Goal: Task Accomplishment & Management: Manage account settings

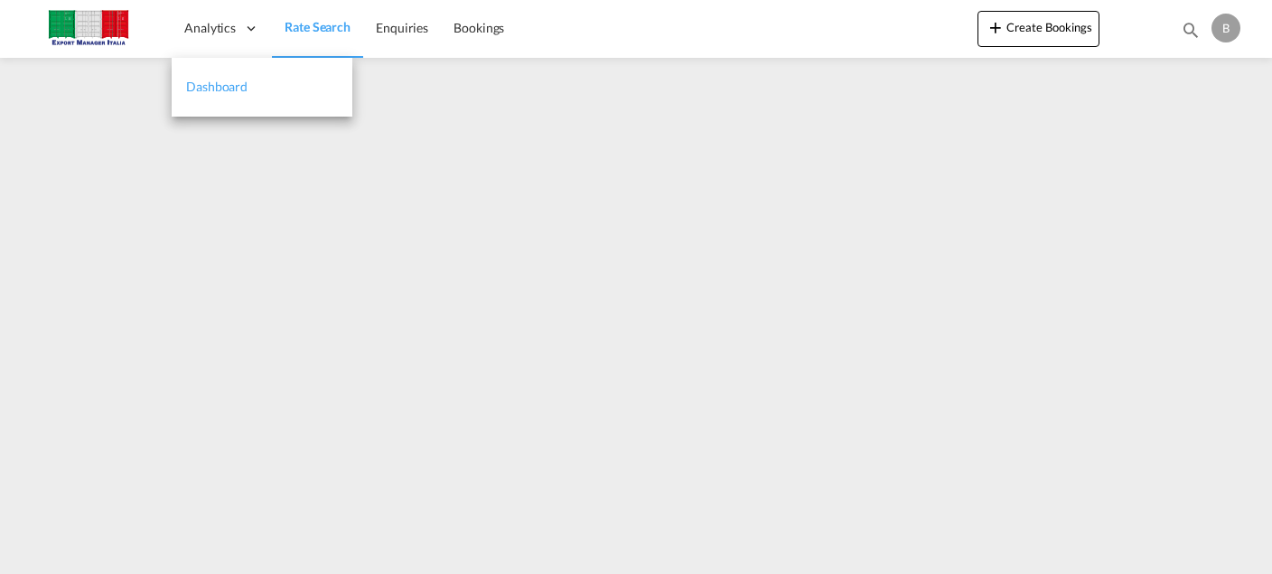
click at [218, 79] on span "Dashboard" at bounding box center [216, 86] width 61 height 15
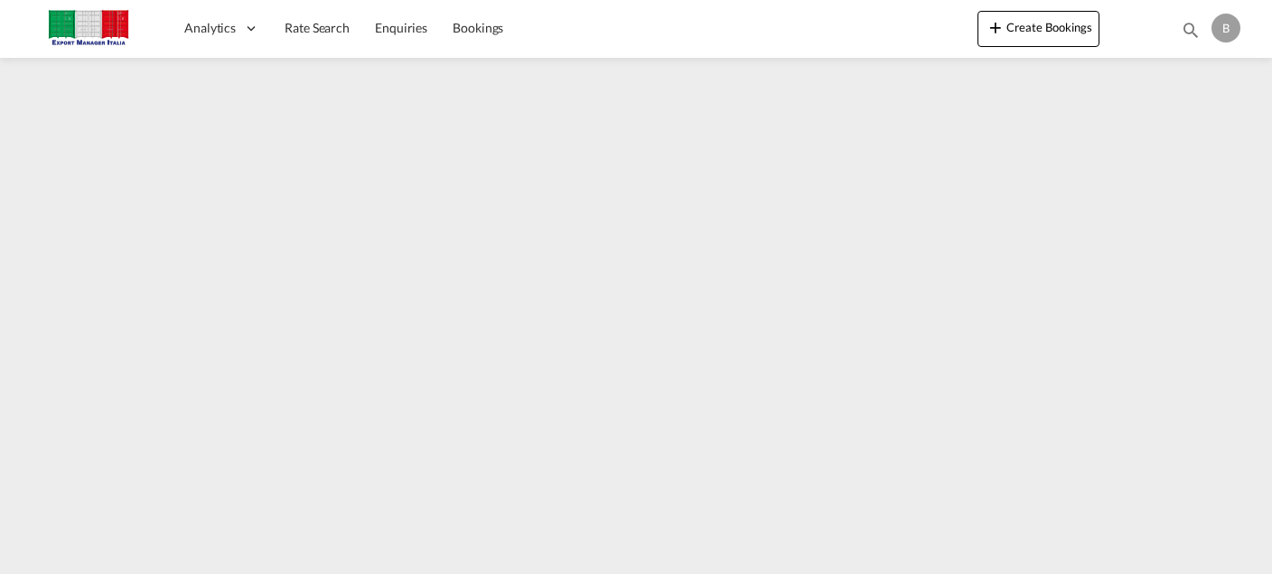
click at [77, 28] on img at bounding box center [88, 28] width 122 height 41
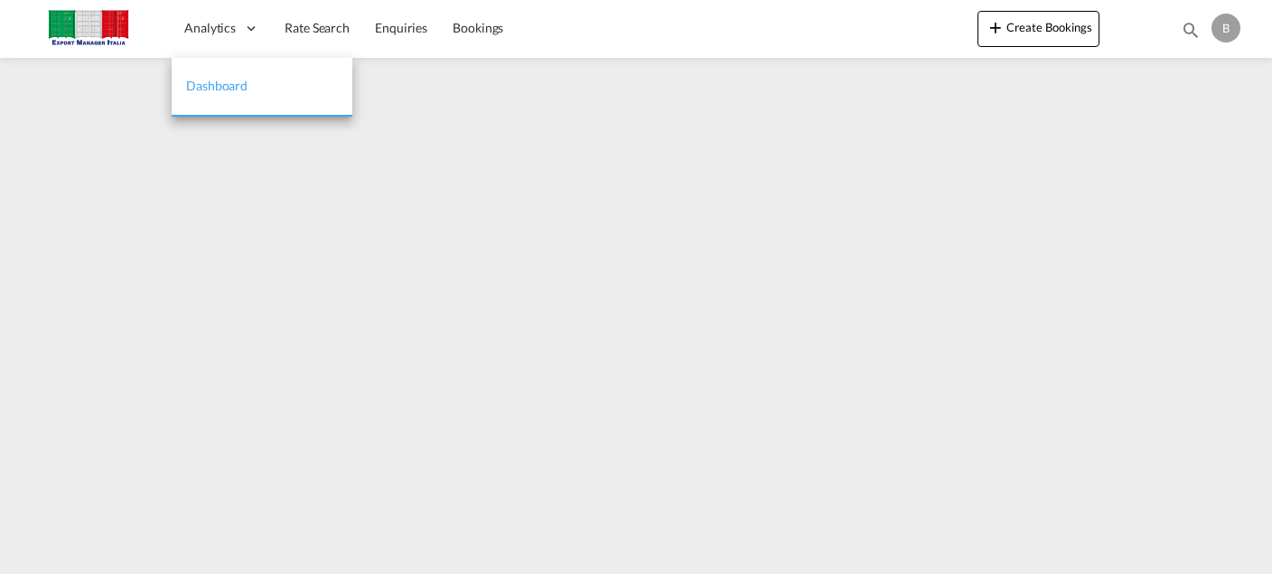
click at [218, 89] on span "Dashboard" at bounding box center [216, 85] width 61 height 15
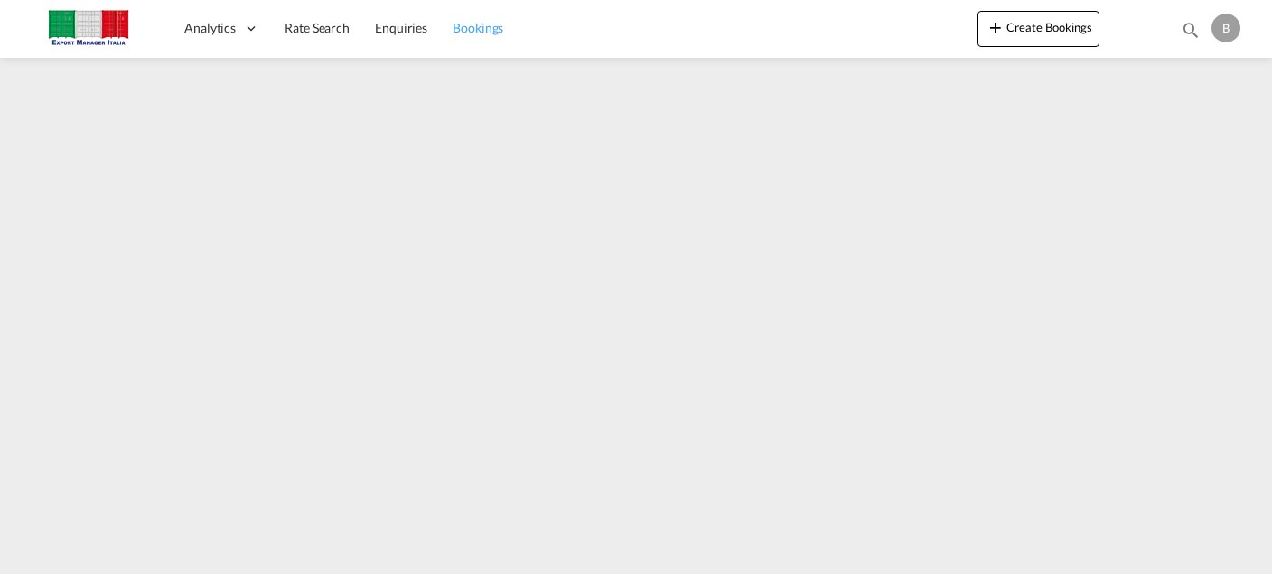
click at [500, 35] on link "Bookings" at bounding box center [478, 28] width 76 height 59
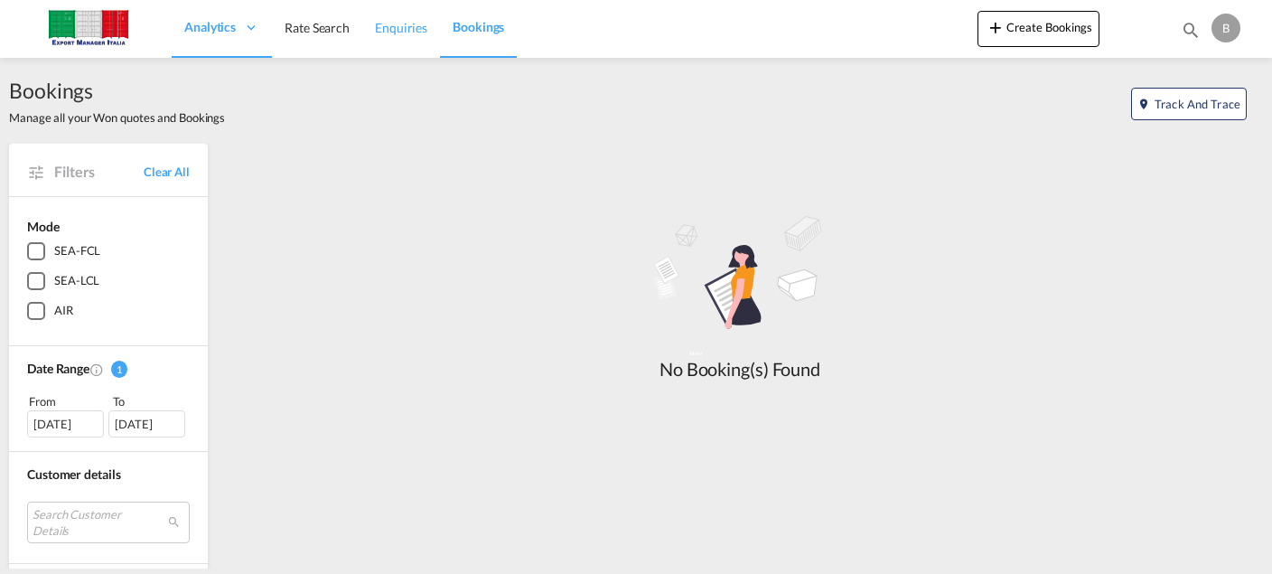
click at [400, 24] on span "Enquiries" at bounding box center [401, 27] width 52 height 15
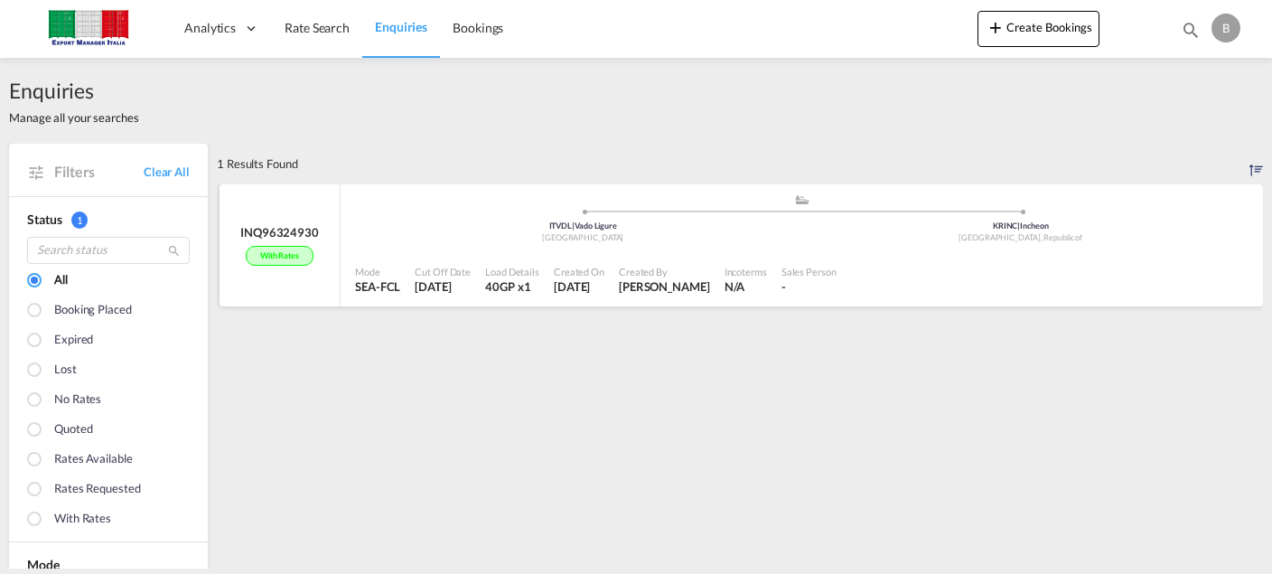
scroll to position [2, 0]
click at [288, 256] on div "With rates" at bounding box center [280, 254] width 68 height 21
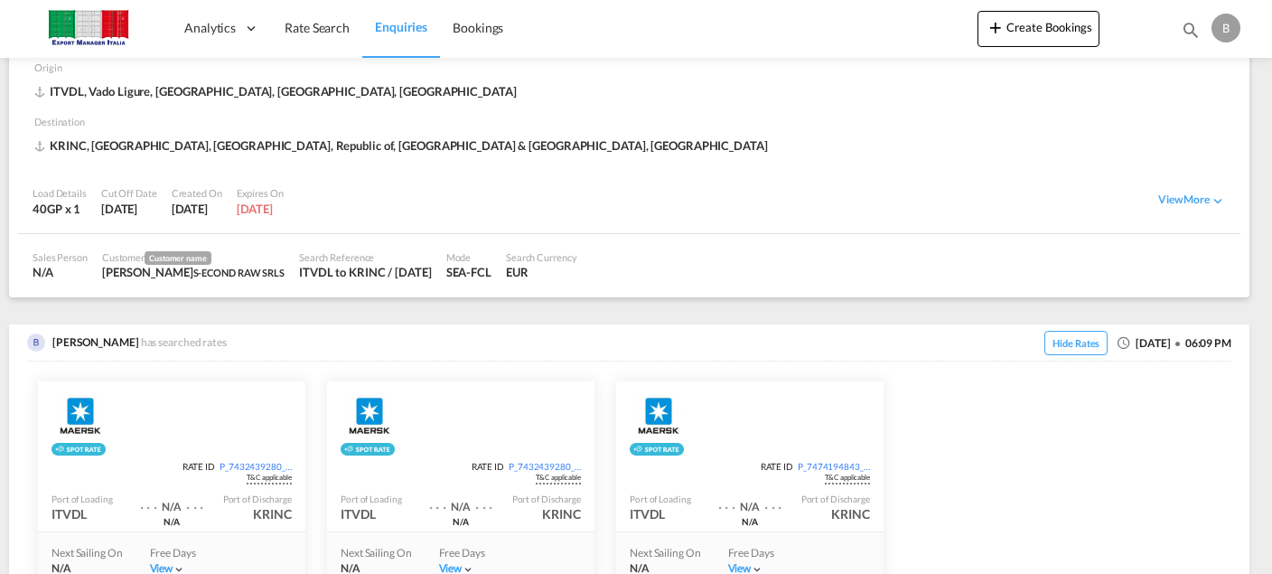
scroll to position [98, 0]
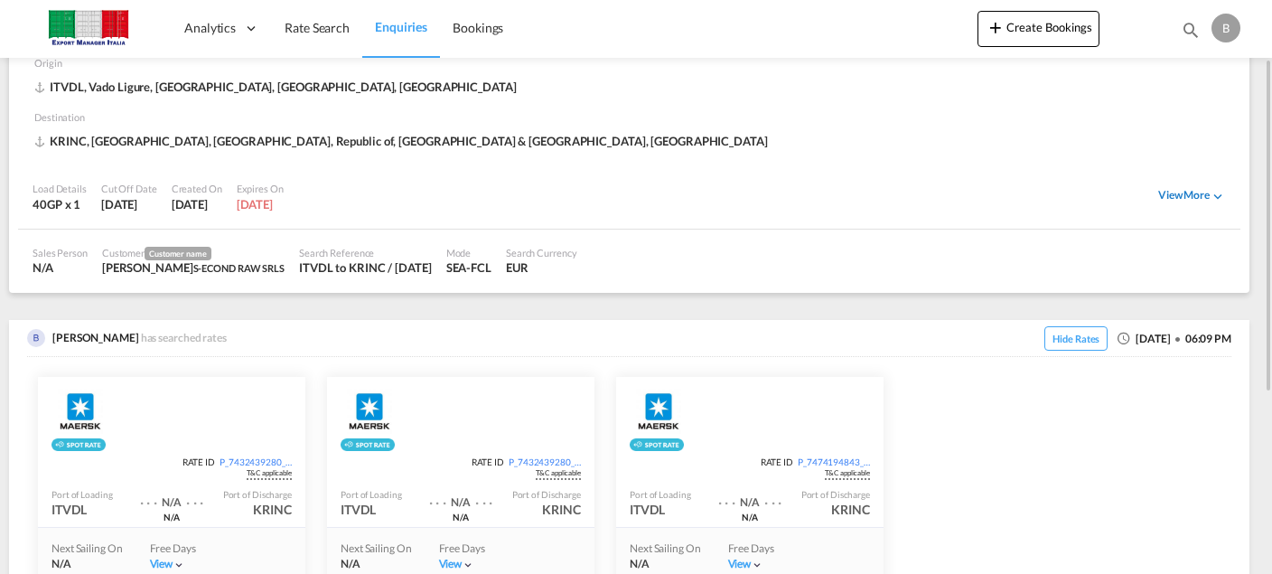
click at [1206, 204] on div "View More" at bounding box center [1192, 196] width 68 height 16
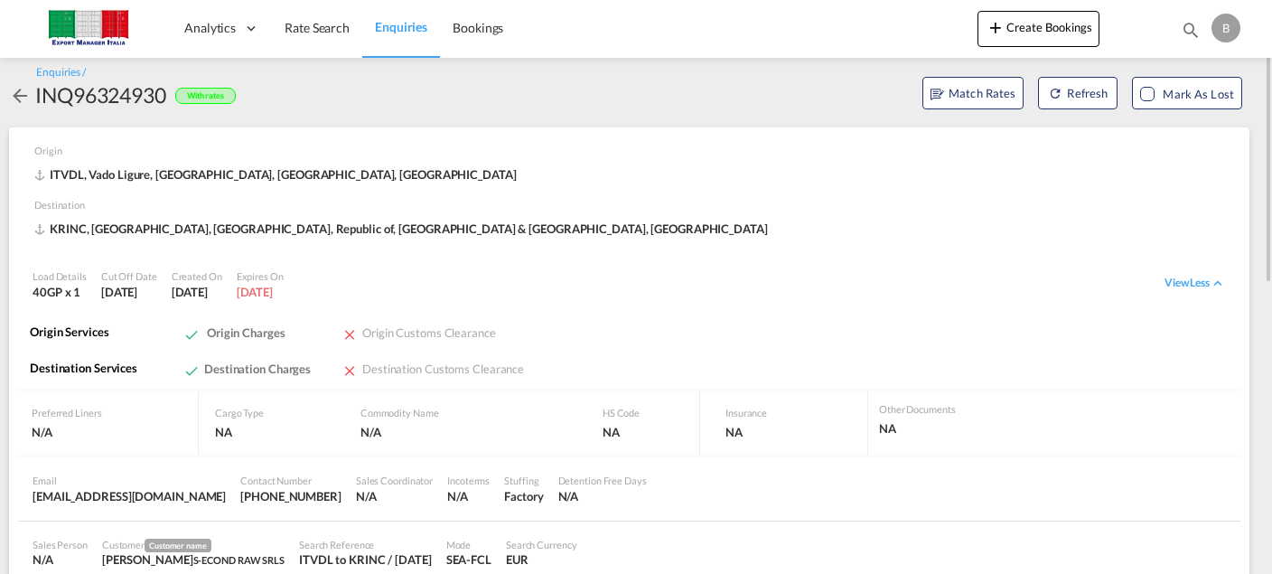
scroll to position [0, 0]
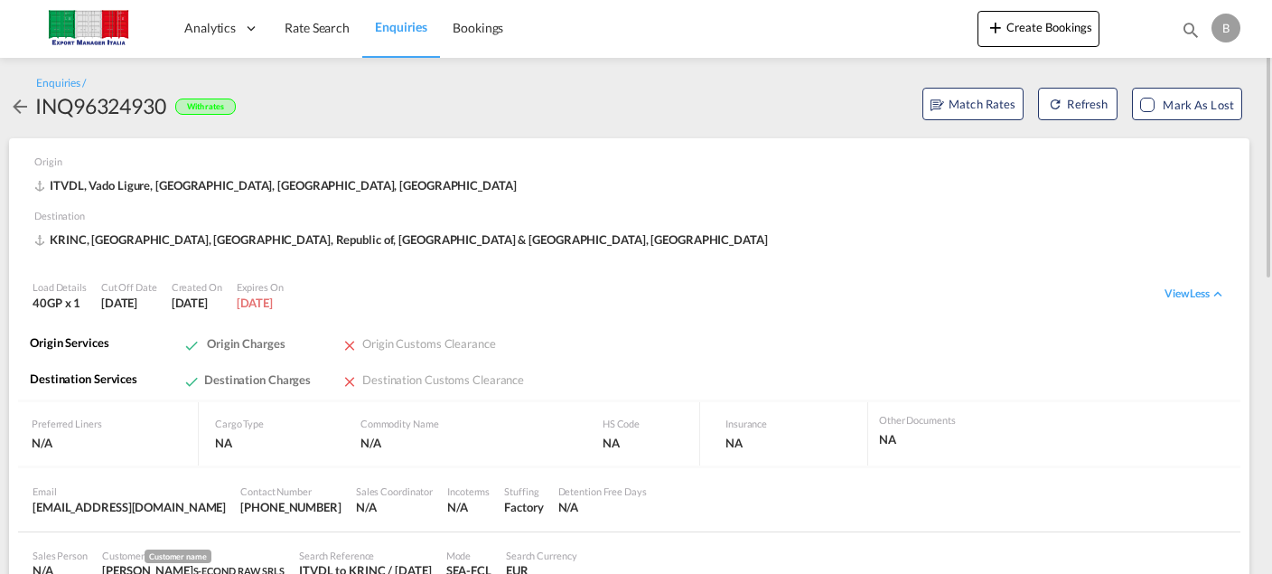
click at [19, 98] on md-icon "icon-arrow-left" at bounding box center [20, 107] width 22 height 22
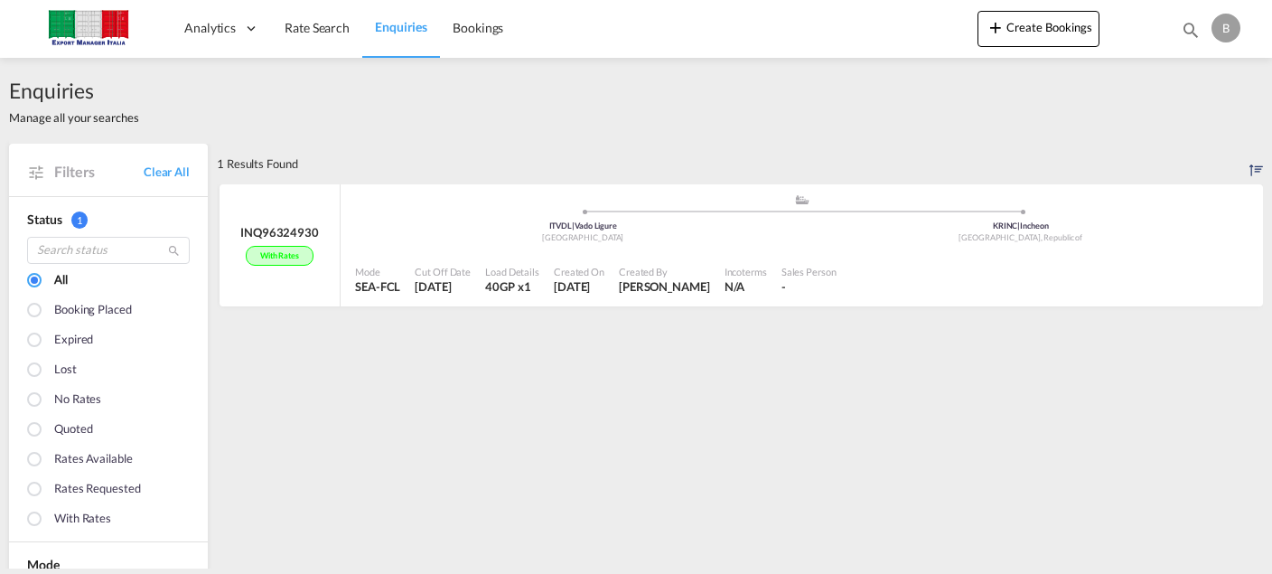
click at [1229, 29] on div "B" at bounding box center [1225, 28] width 29 height 29
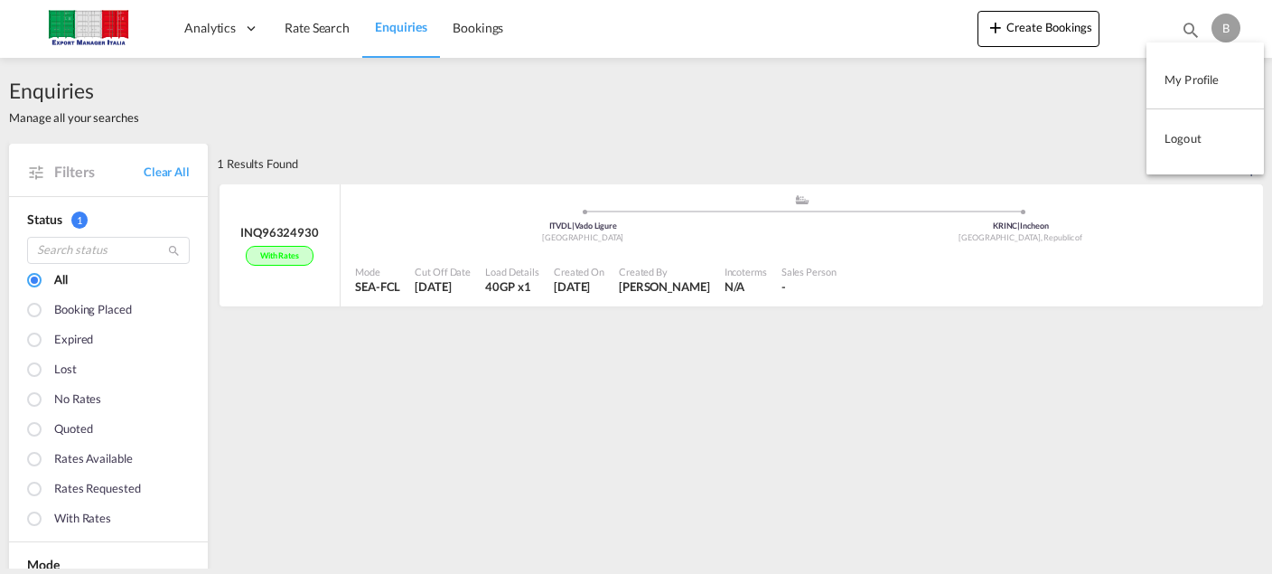
click at [1183, 133] on button "Logout" at bounding box center [1204, 138] width 117 height 36
